Goal: Information Seeking & Learning: Learn about a topic

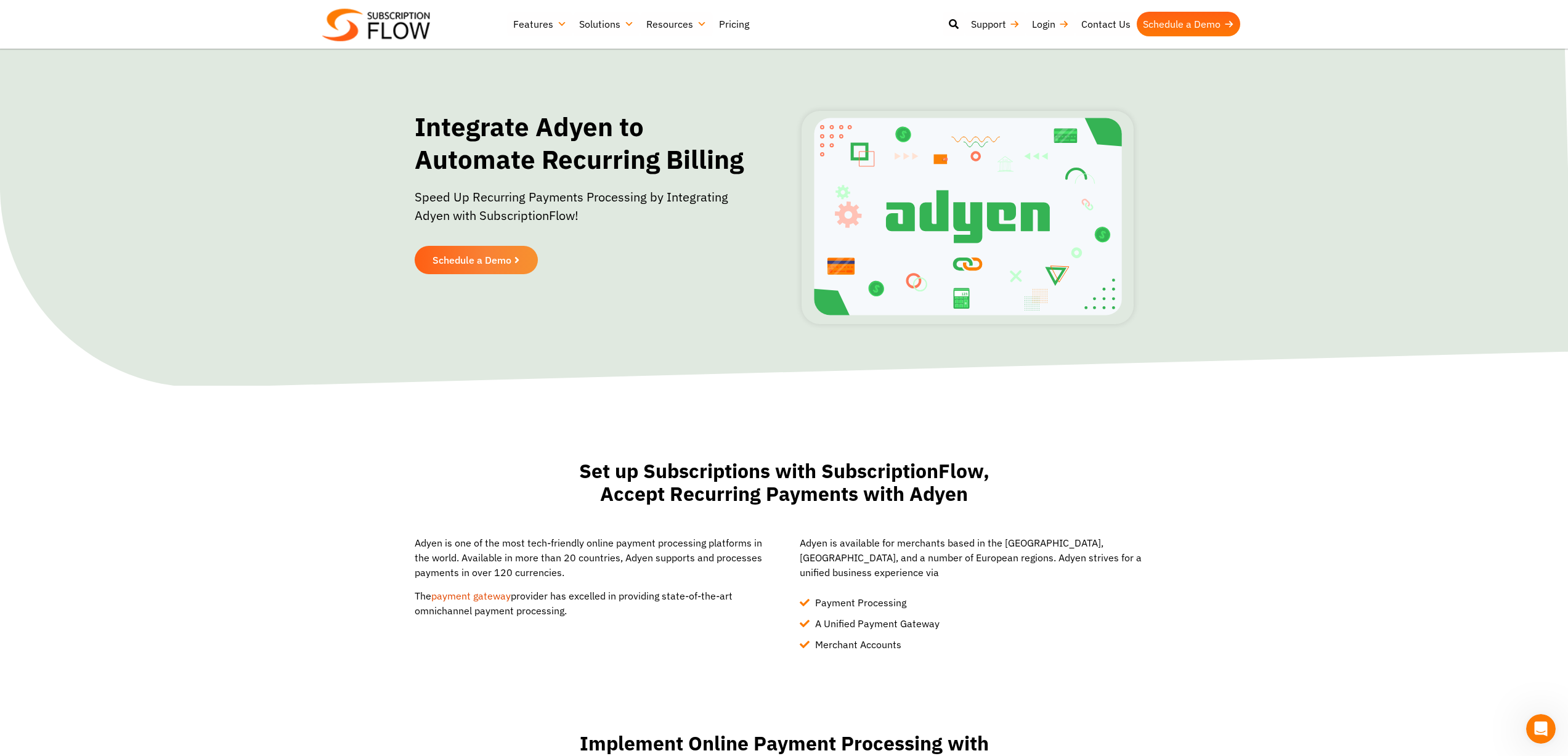
click at [737, 22] on link "Pricing" at bounding box center [733, 23] width 42 height 24
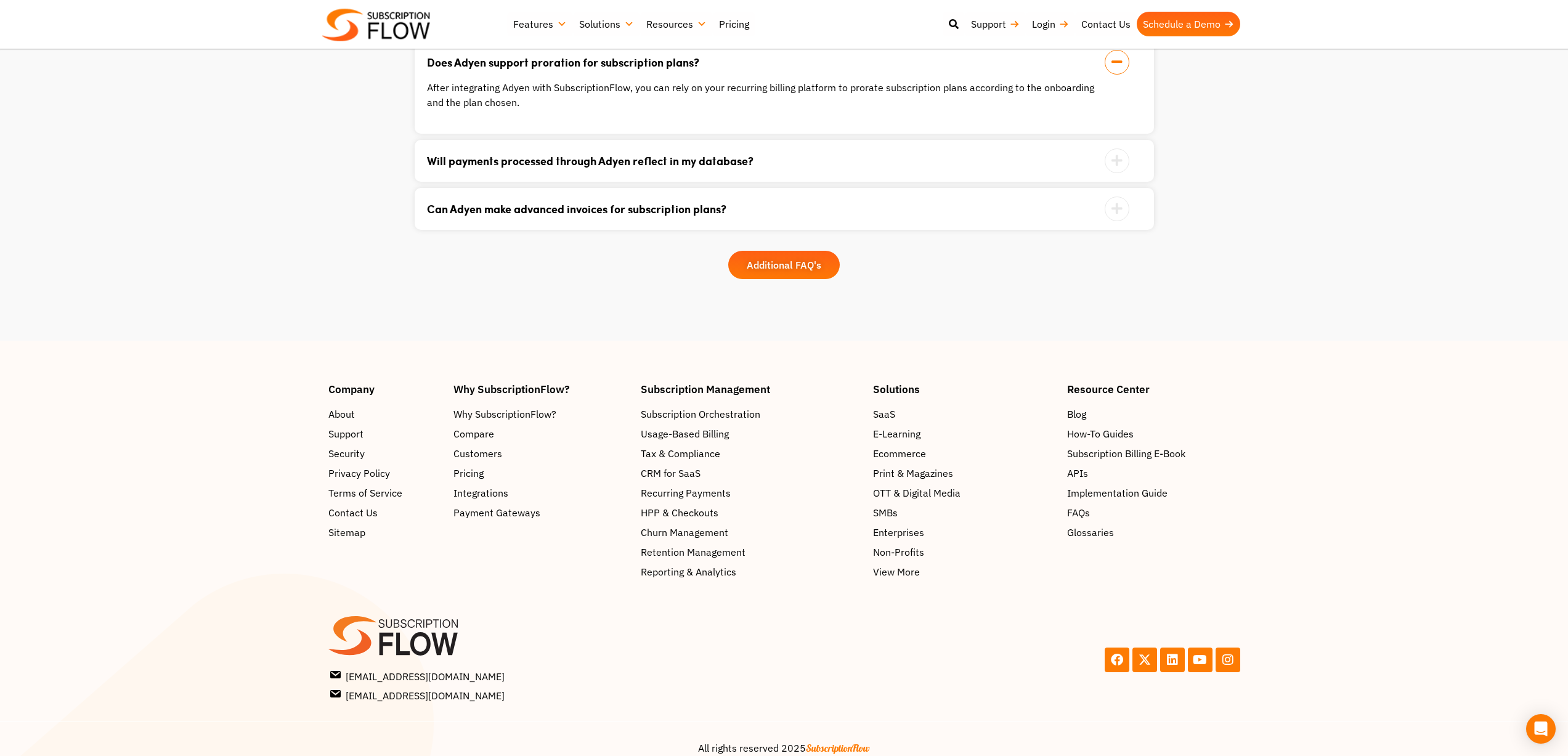
scroll to position [1441, 0]
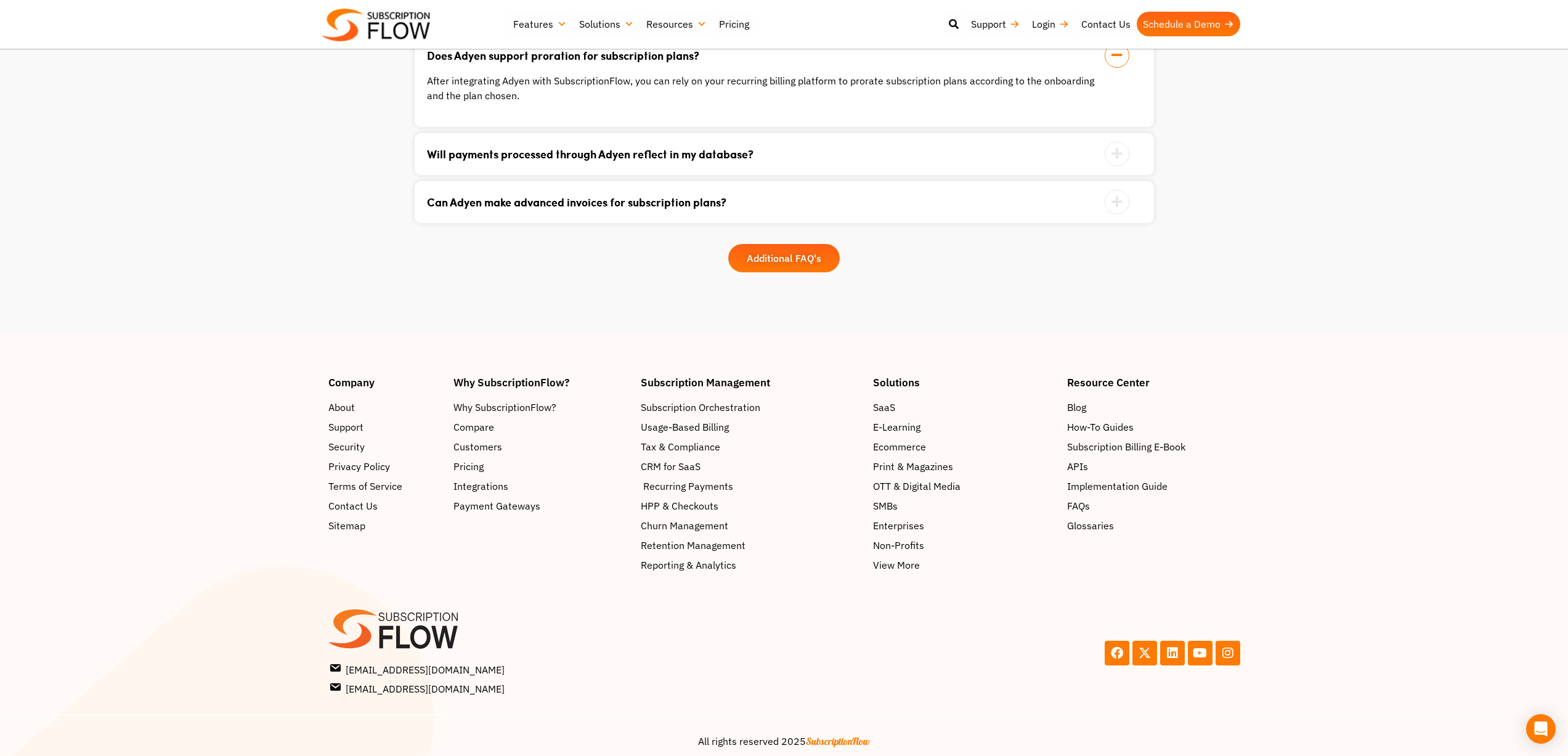
click at [691, 479] on span "Recurring Payments" at bounding box center [689, 486] width 90 height 14
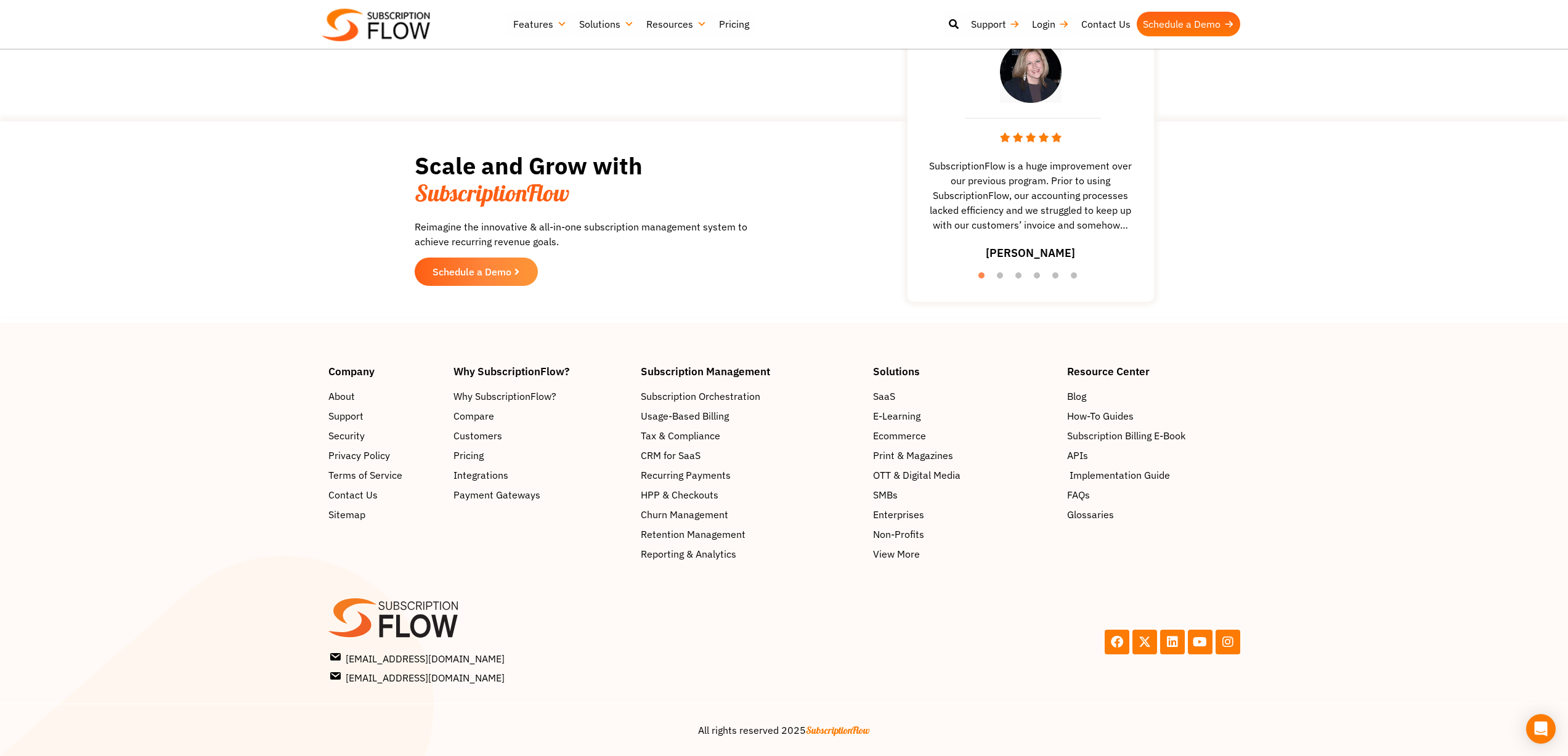
scroll to position [2442, 0]
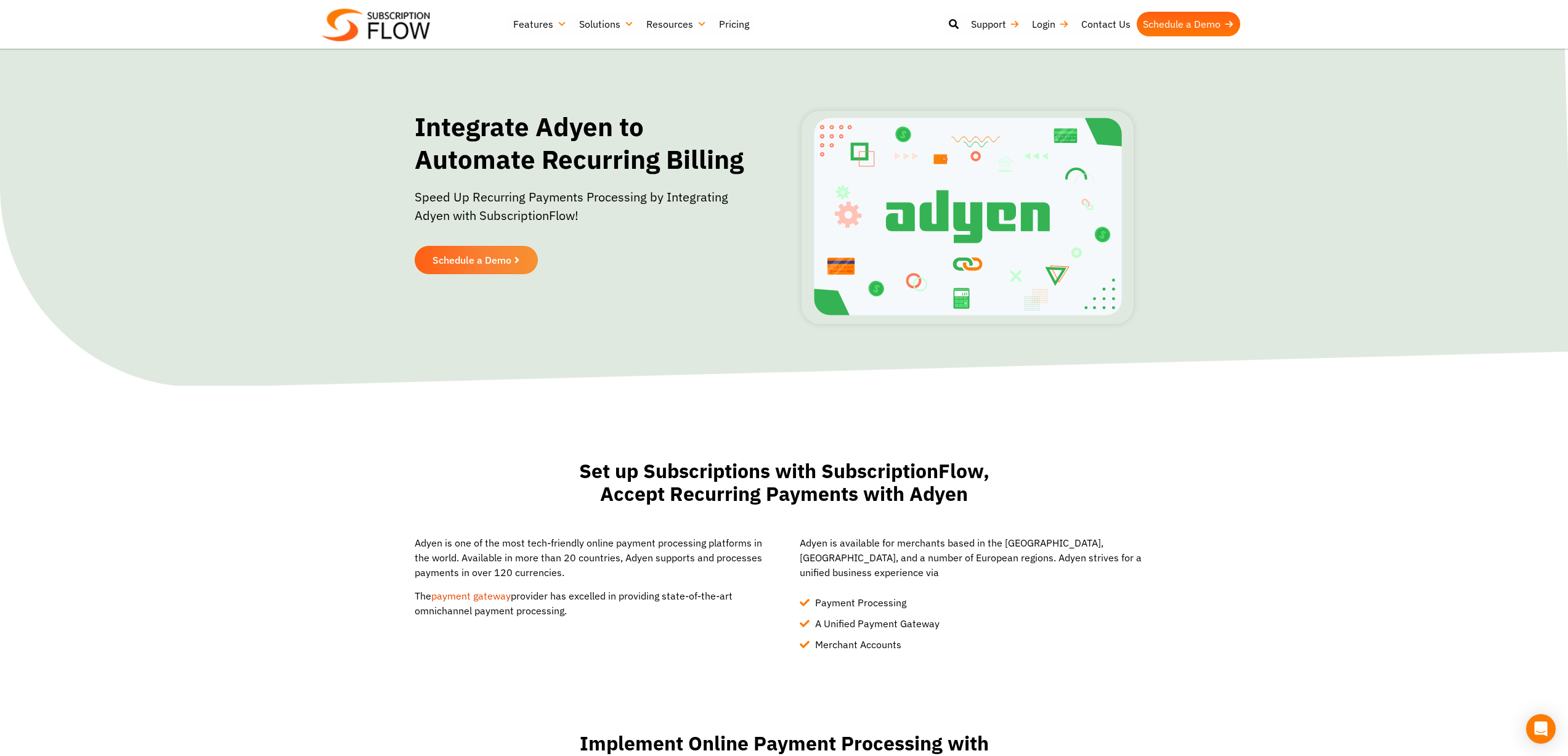
click at [1449, 146] on section "Integrate Adyen to Automate Recurring Billing Speed Up Recurring Payments Proce…" at bounding box center [784, 217] width 1568 height 336
click at [1341, 327] on section "Integrate Adyen to Automate Recurring Billing Speed Up Recurring Payments Proce…" at bounding box center [784, 217] width 1568 height 336
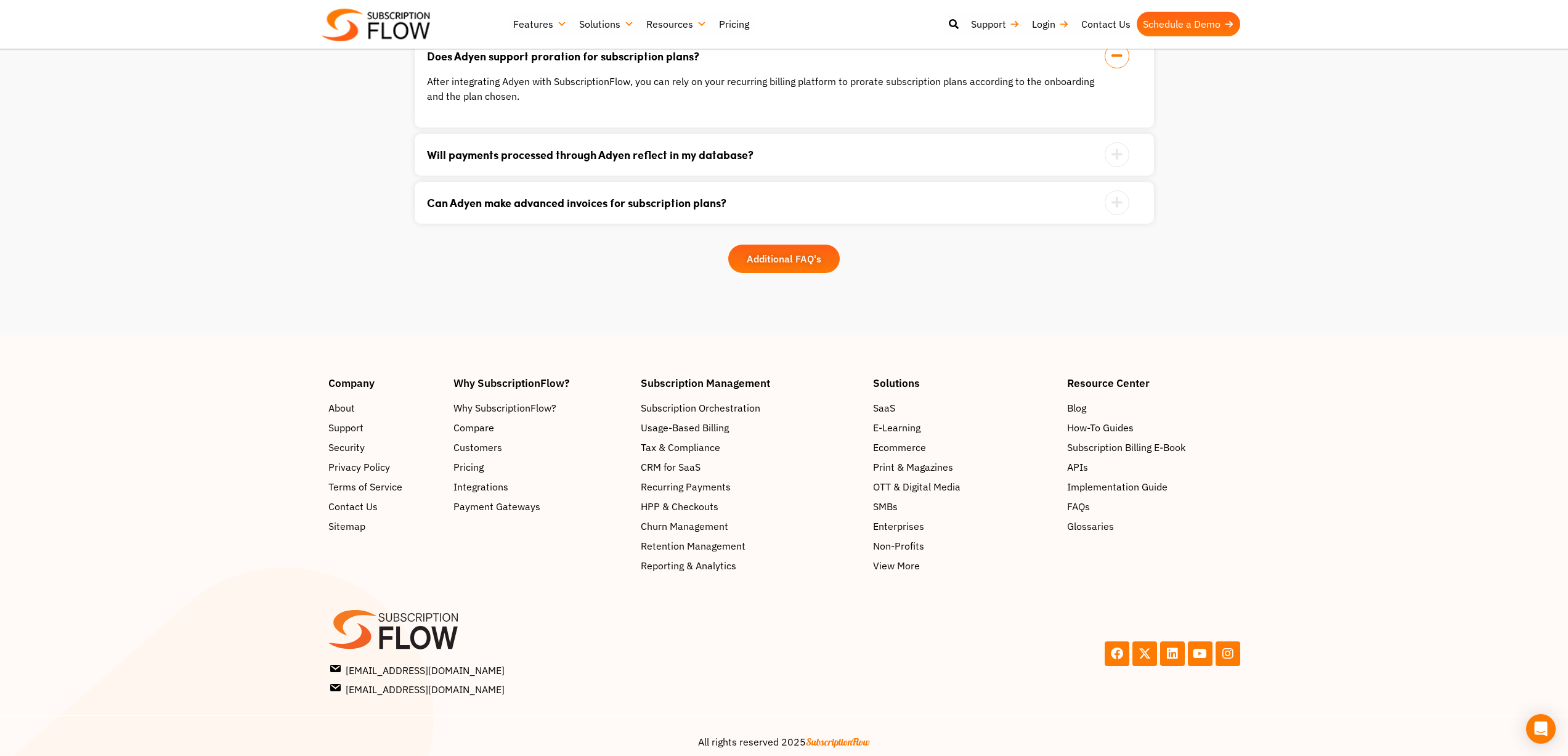
scroll to position [1441, 0]
